Goal: Task Accomplishment & Management: Complete application form

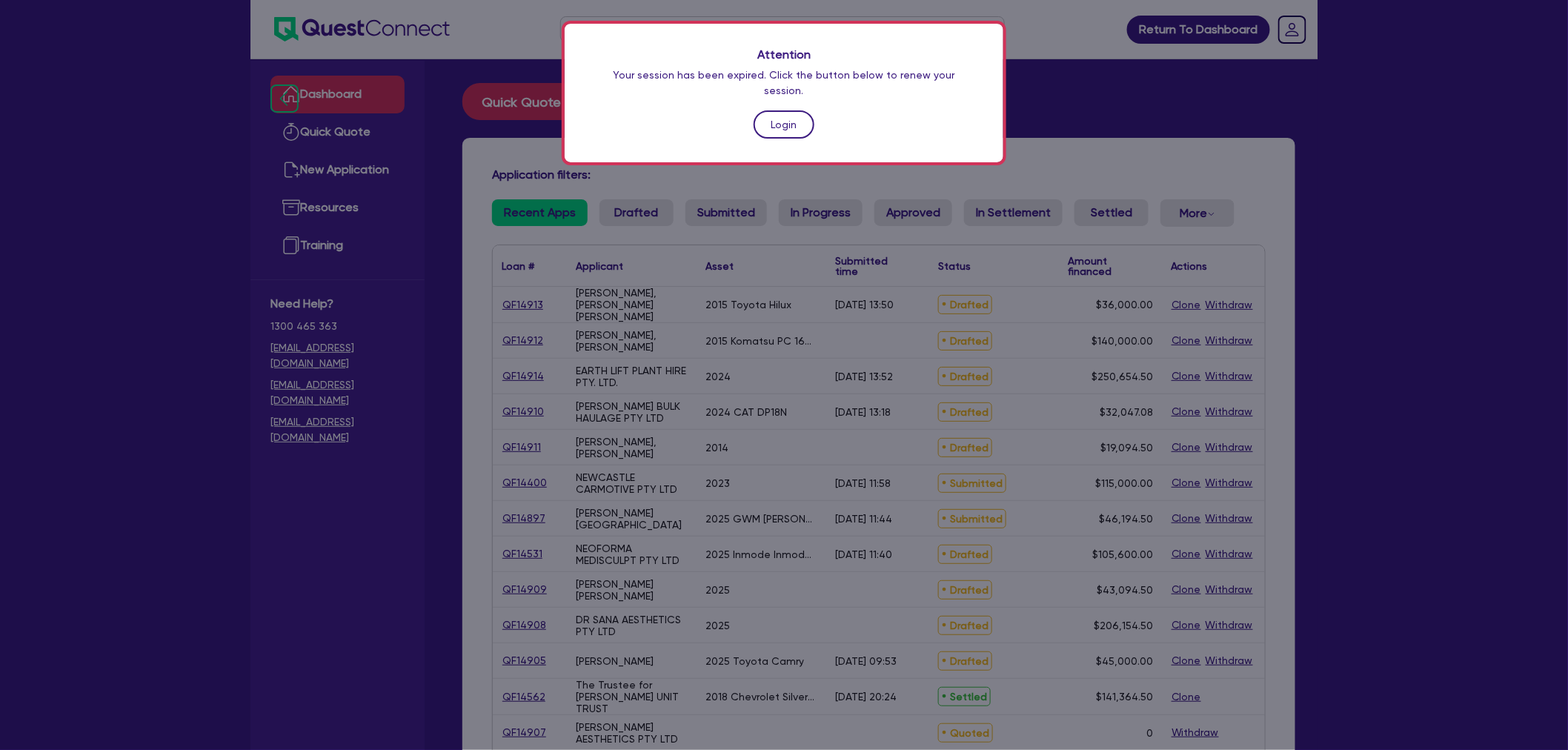
click at [773, 111] on link "Login" at bounding box center [784, 125] width 61 height 28
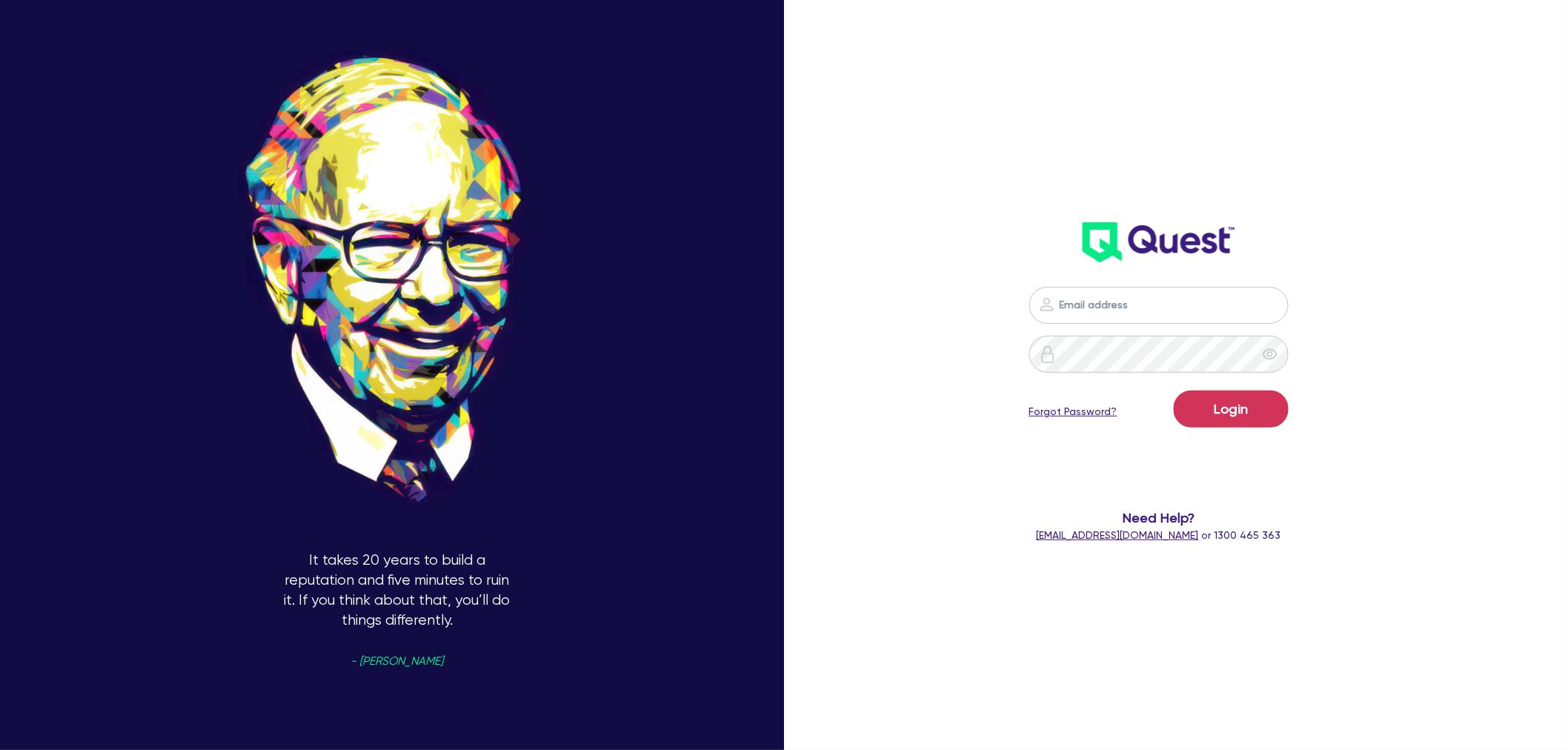
click at [1112, 279] on div "Login Forgot Password? Need Help? [EMAIL_ADDRESS][DOMAIN_NAME] or 1300 465 363" at bounding box center [1159, 415] width 456 height 286
drag, startPoint x: 1116, startPoint y: 304, endPoint x: 1129, endPoint y: 309, distance: 13.9
click at [1117, 304] on input "email" at bounding box center [1159, 306] width 259 height 37
type input "[PERSON_NAME][EMAIL_ADDRESS][PERSON_NAME][DOMAIN_NAME]"
click at [1246, 406] on button "Login" at bounding box center [1231, 409] width 115 height 37
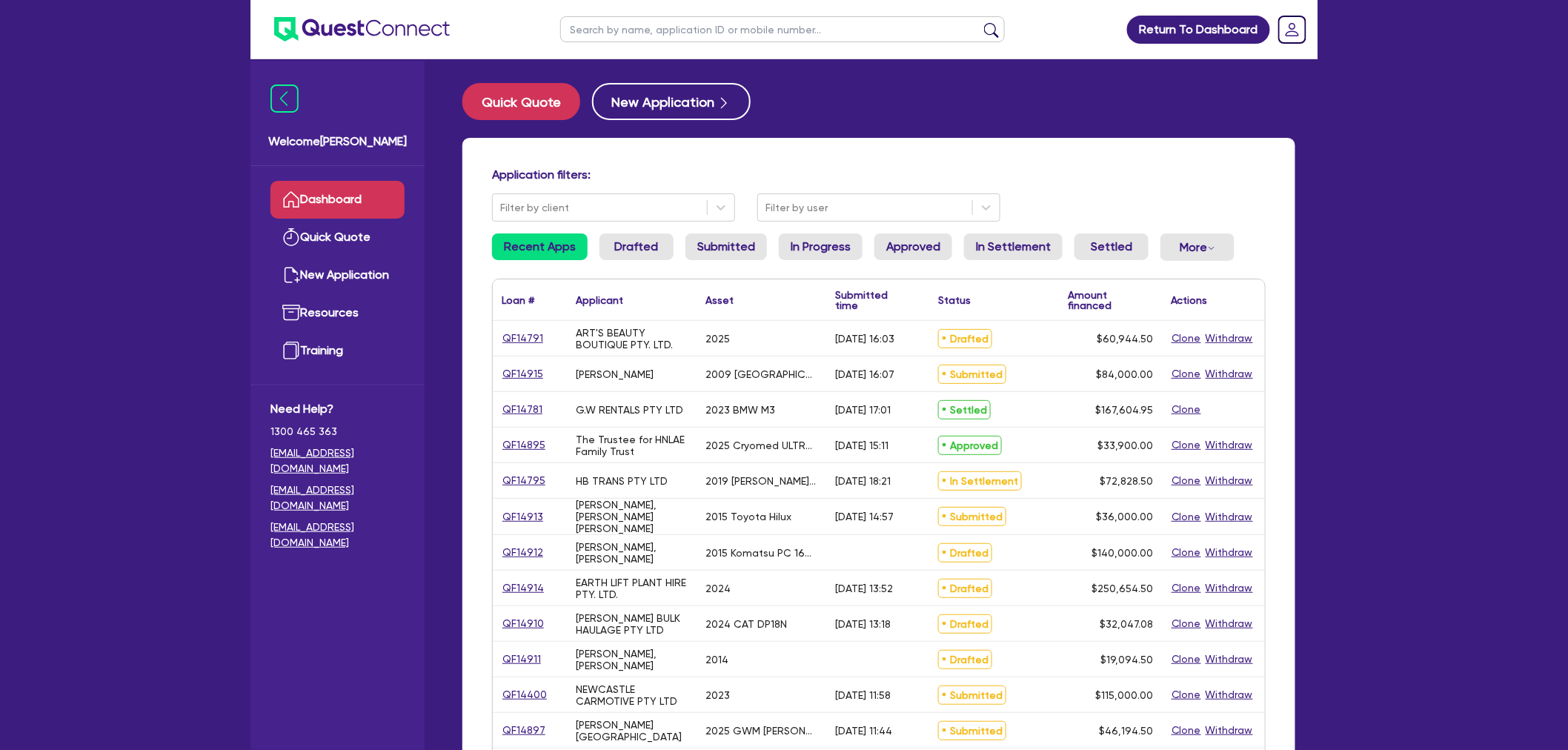
drag, startPoint x: 1316, startPoint y: 289, endPoint x: 1220, endPoint y: 278, distance: 96.6
click at [1316, 288] on div "Quick Quote New Application Application filters: Filter by client Filter by use…" at bounding box center [878, 604] width 878 height 1041
click at [627, 36] on input "text" at bounding box center [782, 29] width 444 height 26
click at [1271, 92] on div "Quick Quote New Application" at bounding box center [878, 102] width 833 height 37
click at [751, 22] on input "text" at bounding box center [782, 29] width 444 height 26
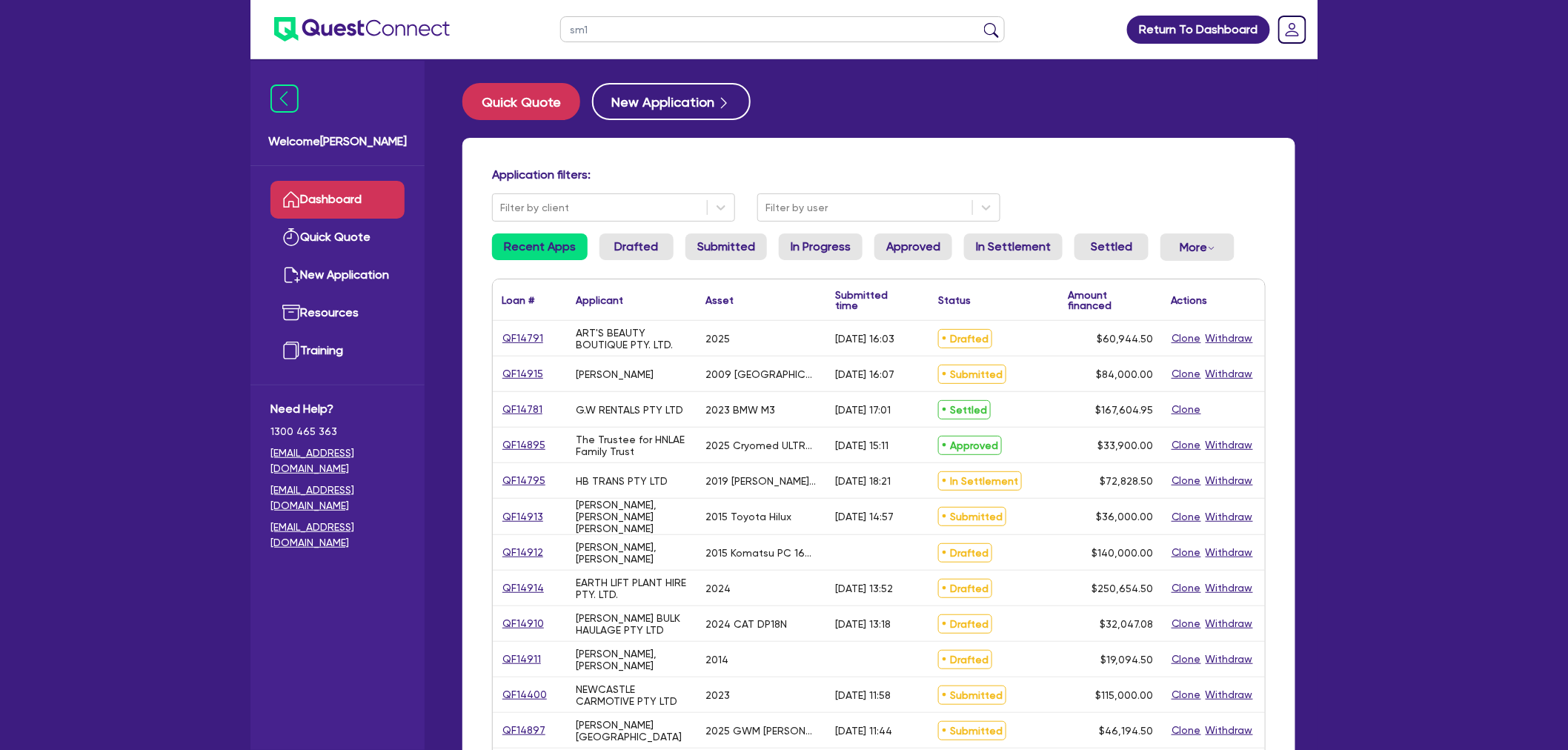
type input "sm1"
click at [694, 28] on input "sm1" at bounding box center [782, 29] width 444 height 26
type input "sm141"
click at [979, 22] on button "submit" at bounding box center [991, 33] width 24 height 21
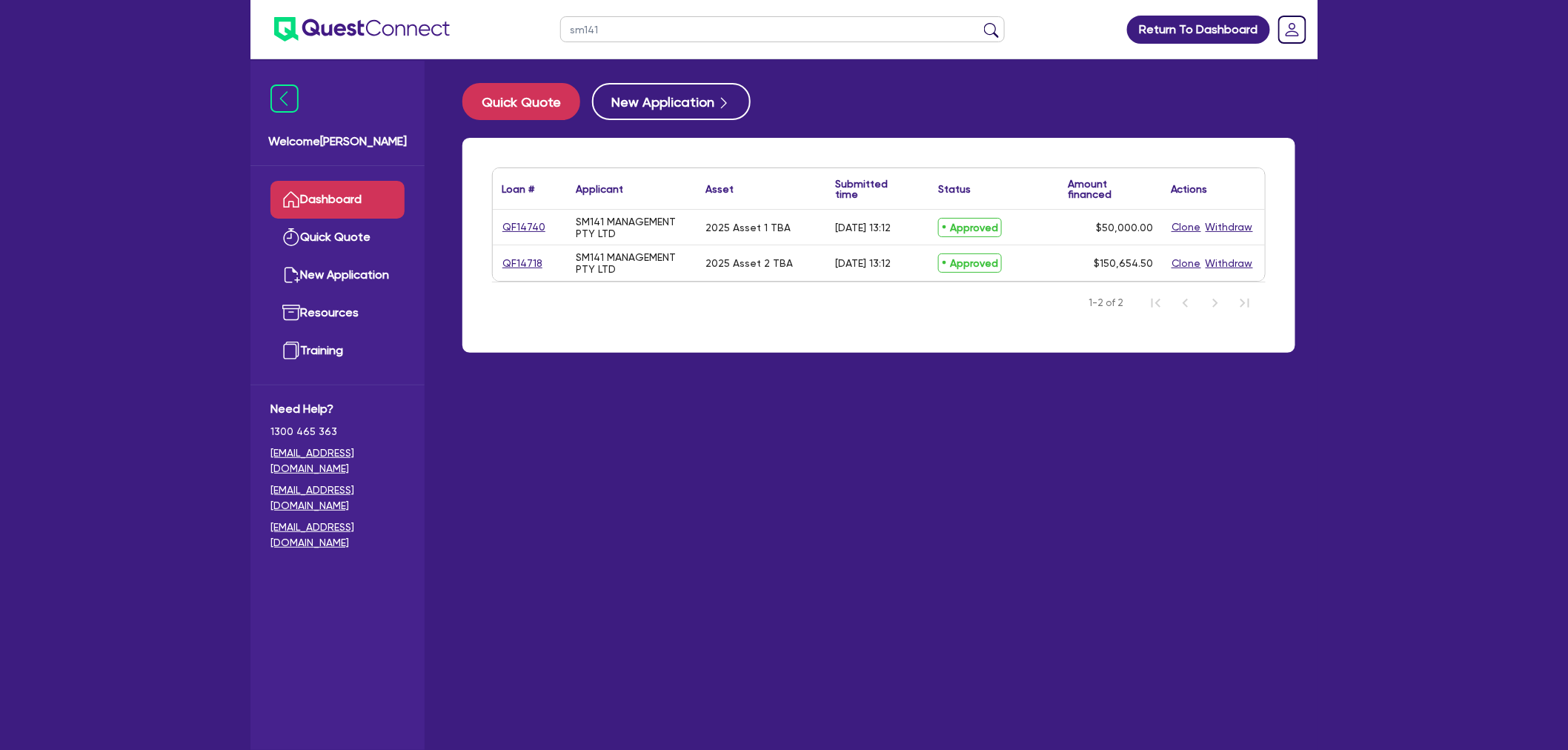
drag, startPoint x: 964, startPoint y: 531, endPoint x: 964, endPoint y: 475, distance: 56.0
click at [964, 524] on main "Quick Quote New Application Loan # ▲ Applicant ▲ Asset Submitted time ▲ Status …" at bounding box center [878, 415] width 878 height 713
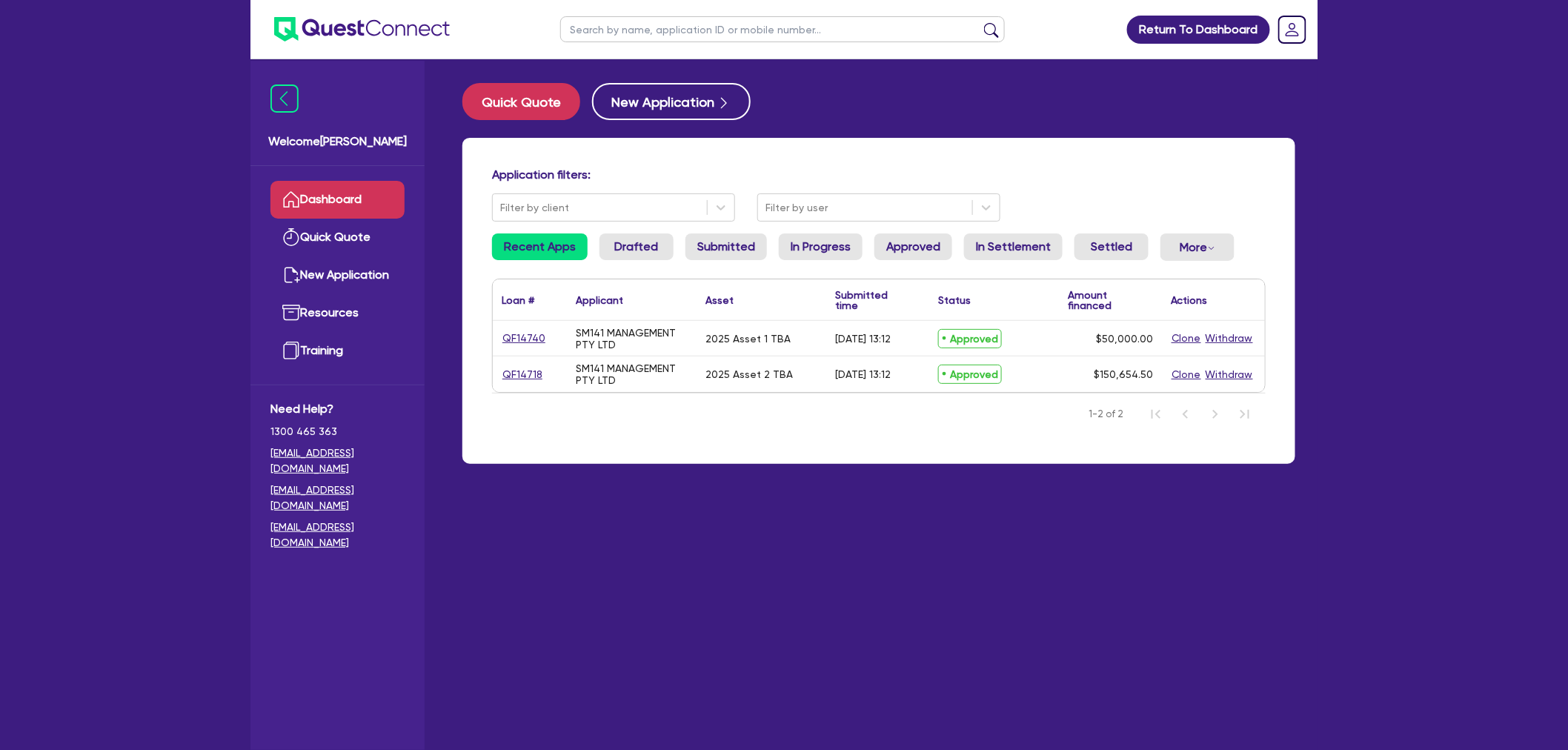
drag, startPoint x: 885, startPoint y: 538, endPoint x: 881, endPoint y: 450, distance: 88.1
click at [887, 515] on main "Quick Quote New Application Application filters: Filter by client Filter by use…" at bounding box center [878, 415] width 878 height 713
click at [322, 17] on img at bounding box center [362, 29] width 176 height 25
click at [530, 330] on link "QF14740" at bounding box center [524, 338] width 45 height 17
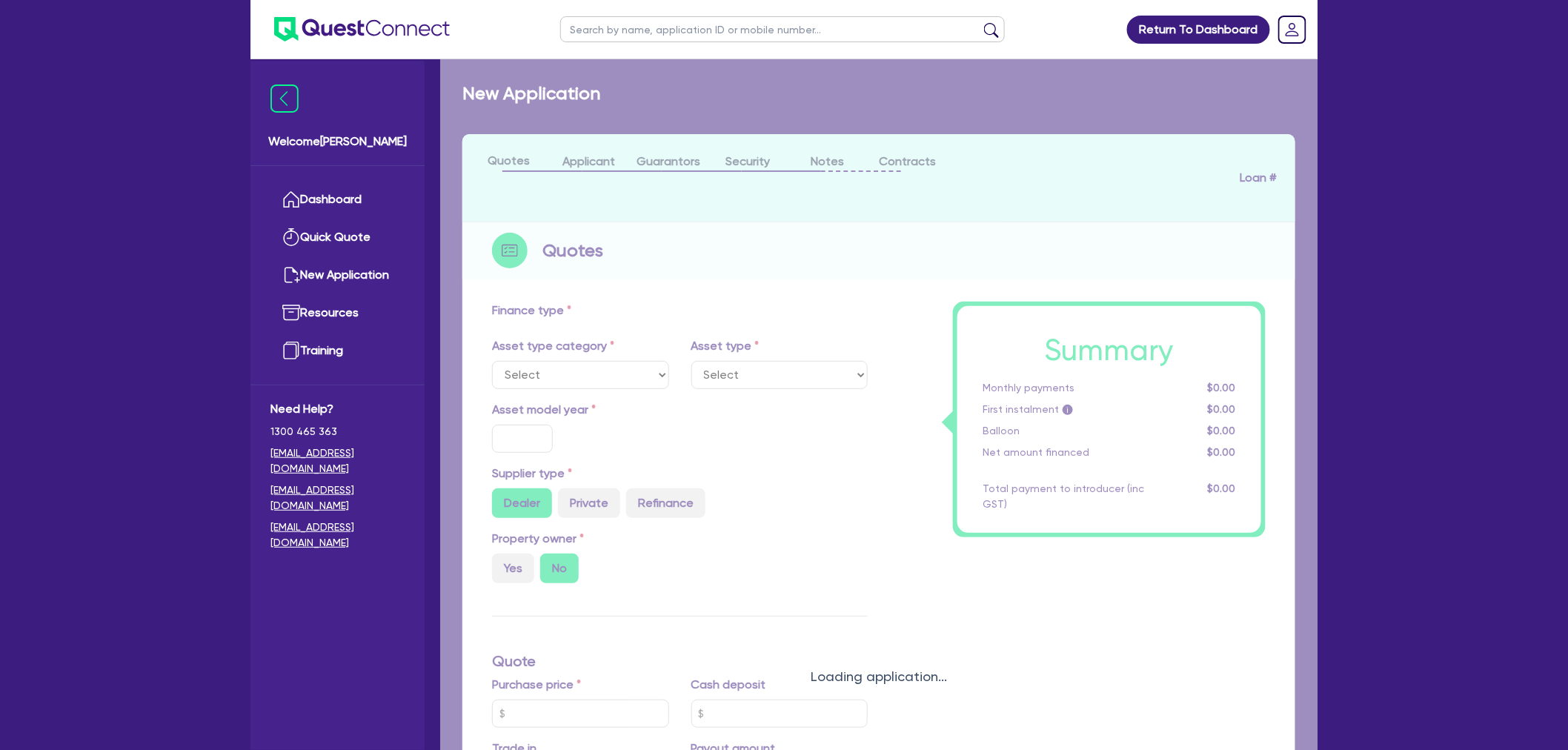
select select "CARS_AND_LIGHT_TRUCKS"
type input "2025"
radio input "false"
radio input "true"
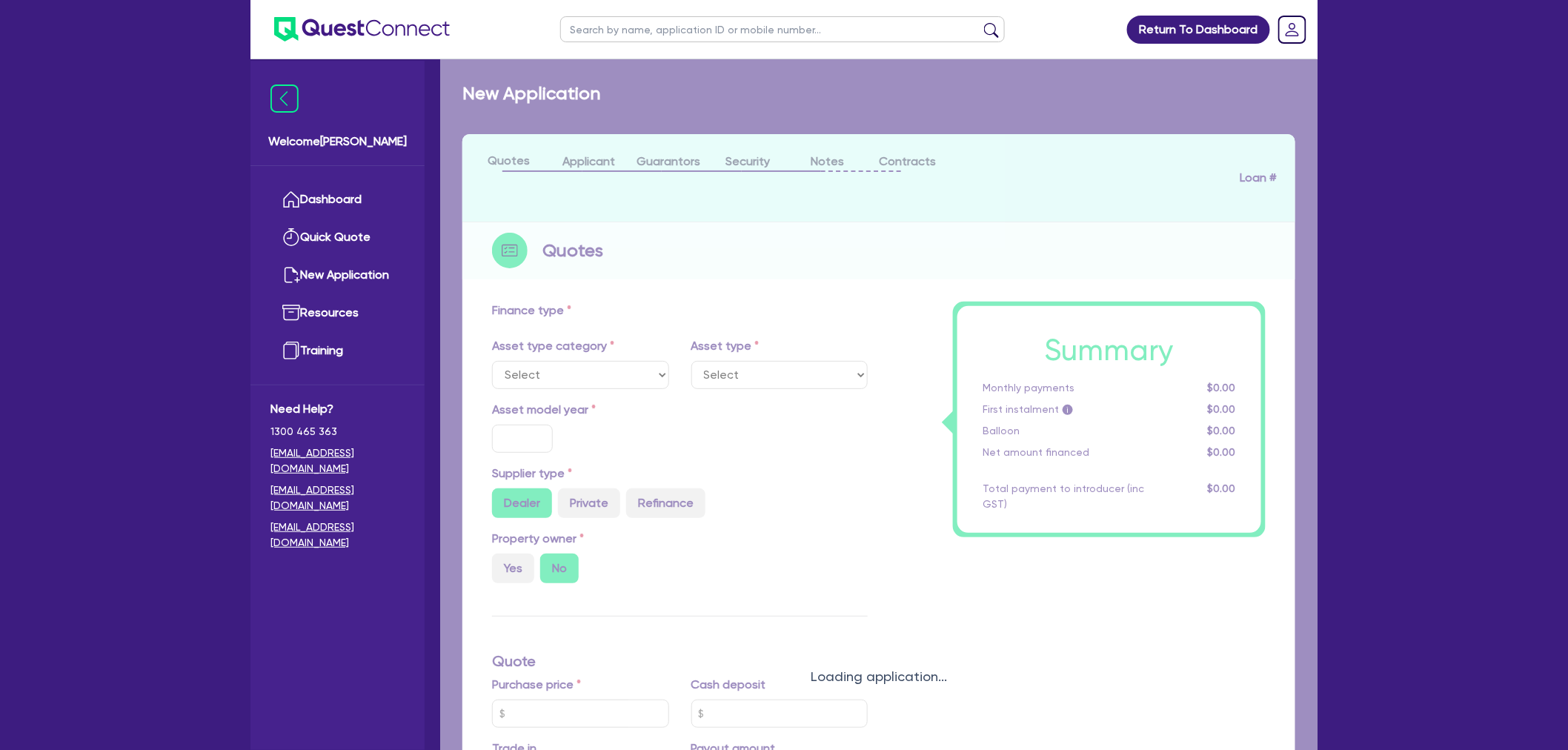
type input "50,000"
type input "3"
type input "1,500"
type input "17.95"
select select "PASSENGER_VEHICLES"
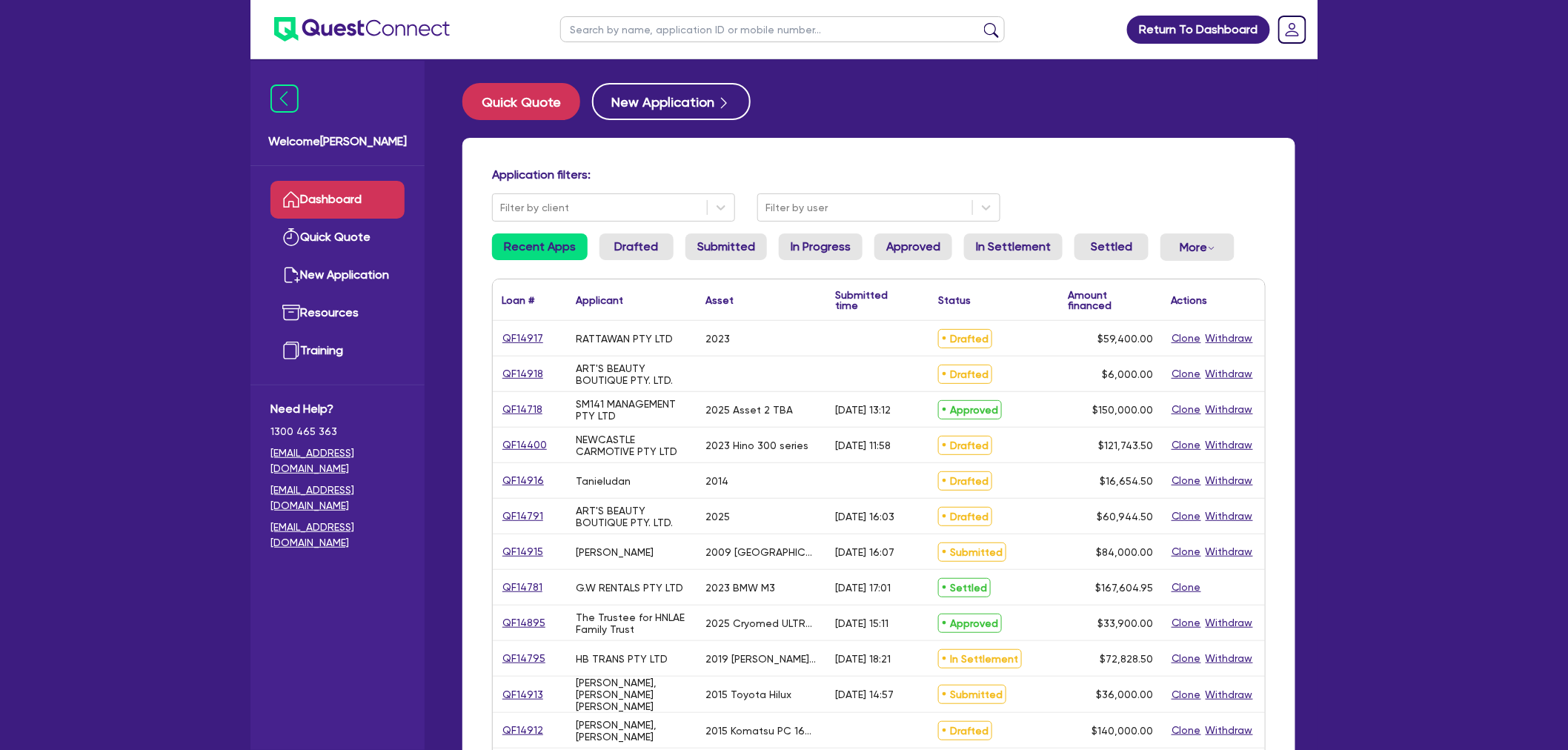
click at [124, 187] on div "Return To Dashboard Edit Profile Logout Welcome [PERSON_NAME] Quick Quote New A…" at bounding box center [784, 598] width 1568 height 1195
